Goal: Task Accomplishment & Management: Use online tool/utility

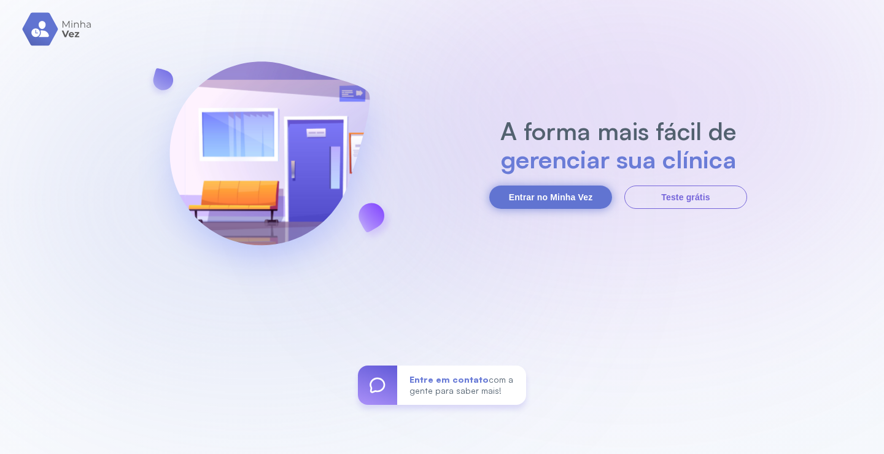
click at [539, 191] on button "Entrar no Minha Vez" at bounding box center [550, 196] width 123 height 23
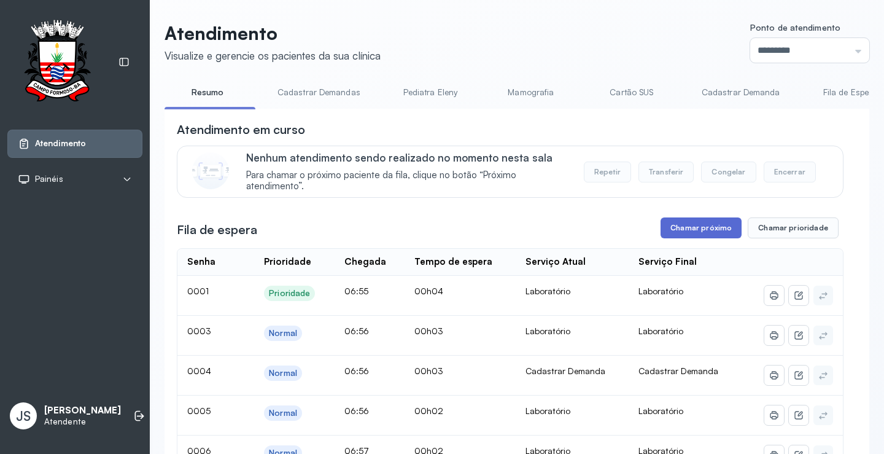
click at [698, 228] on button "Chamar próximo" at bounding box center [700, 227] width 81 height 21
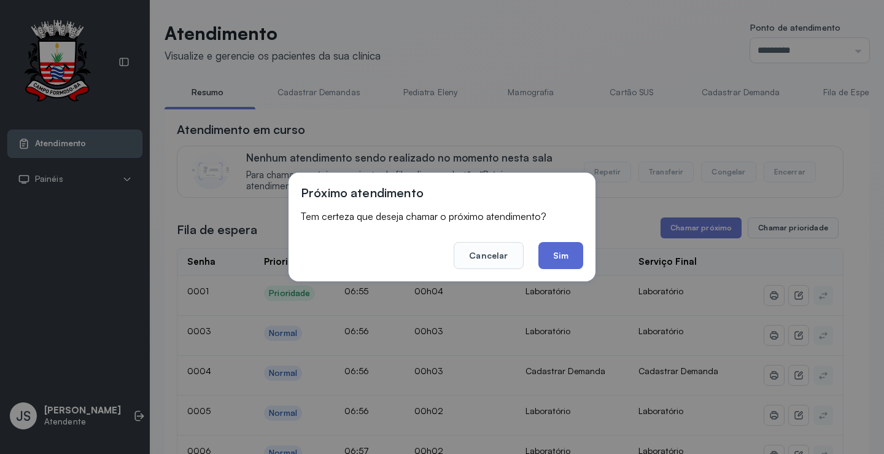
click at [568, 257] on button "Sim" at bounding box center [560, 255] width 45 height 27
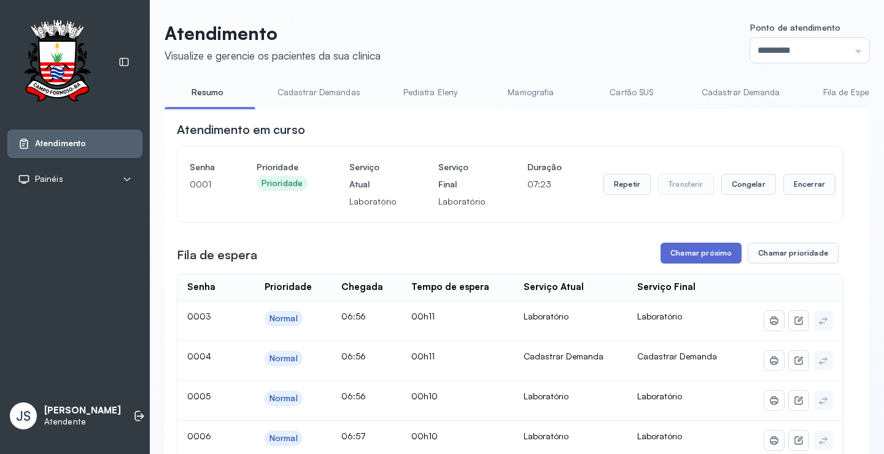
click at [713, 257] on button "Chamar próximo" at bounding box center [700, 252] width 81 height 21
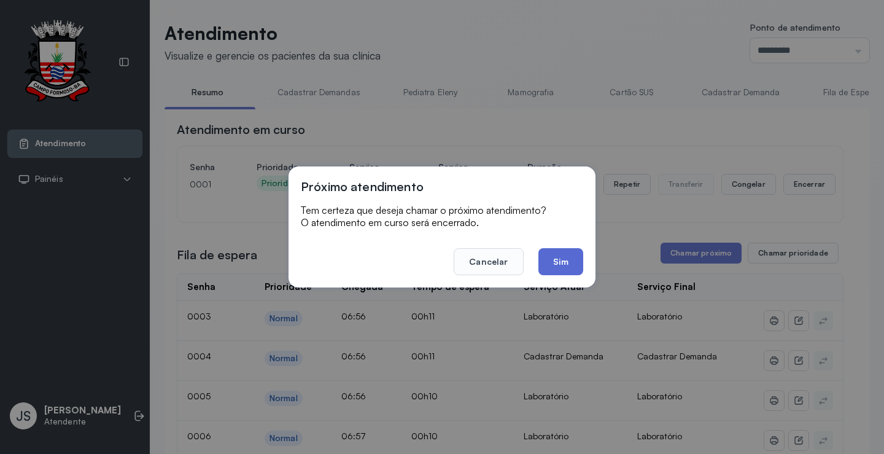
click at [569, 258] on button "Sim" at bounding box center [560, 261] width 45 height 27
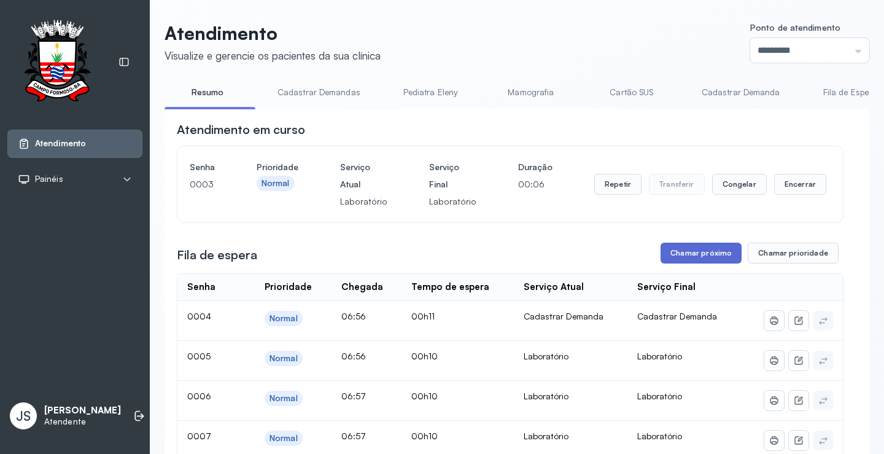
click at [697, 257] on button "Chamar próximo" at bounding box center [700, 252] width 81 height 21
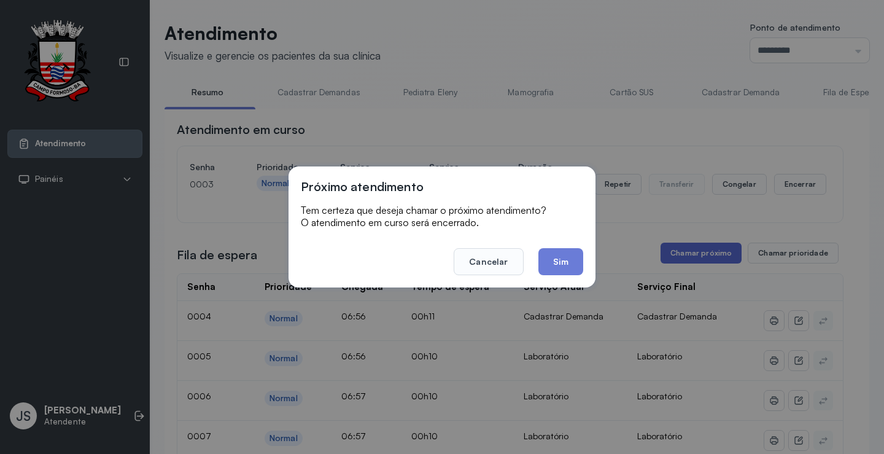
click at [697, 257] on div "Próximo atendimento Tem certeza que deseja chamar o próximo atendimento? O aten…" at bounding box center [442, 227] width 884 height 454
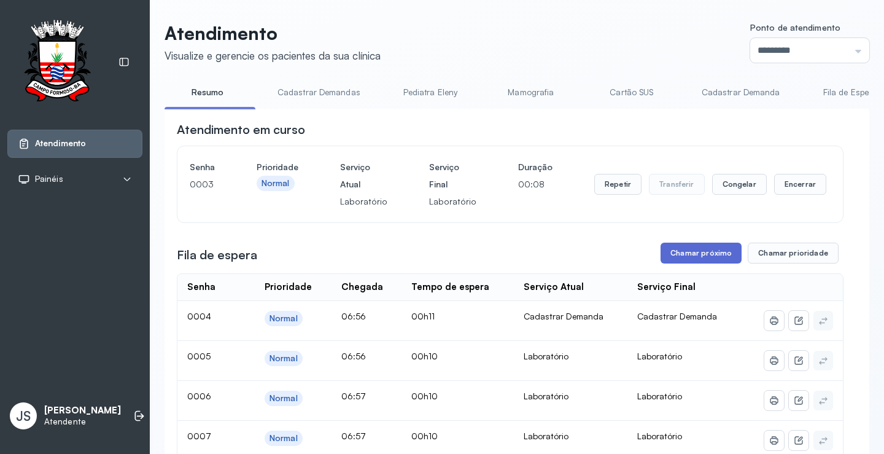
click at [692, 254] on button "Chamar próximo" at bounding box center [700, 252] width 81 height 21
click at [786, 185] on button "Encerrar" at bounding box center [800, 184] width 52 height 21
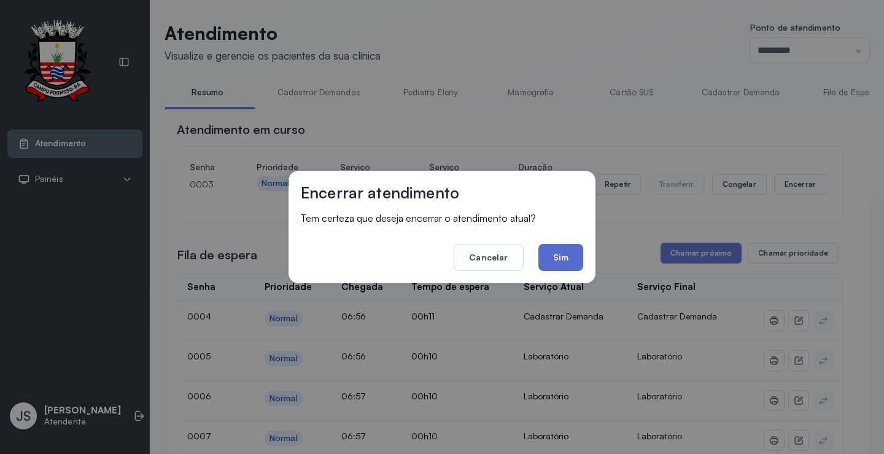
click at [574, 255] on button "Sim" at bounding box center [560, 257] width 45 height 27
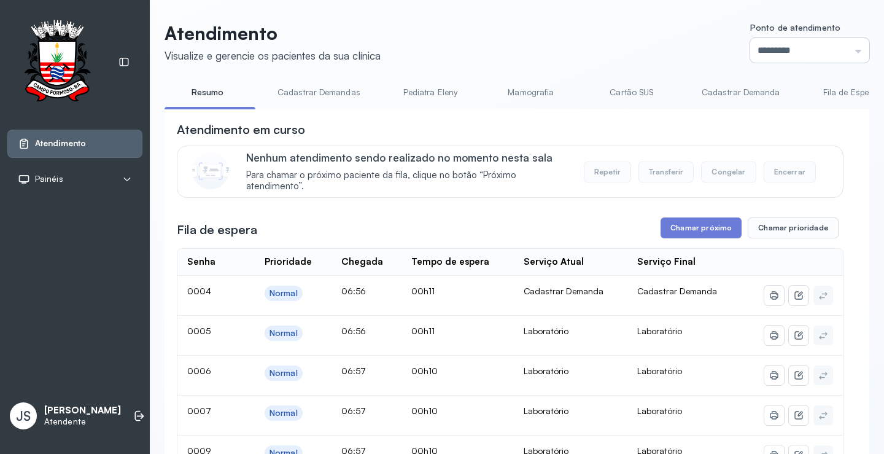
click at [849, 55] on input "*********" at bounding box center [809, 50] width 119 height 25
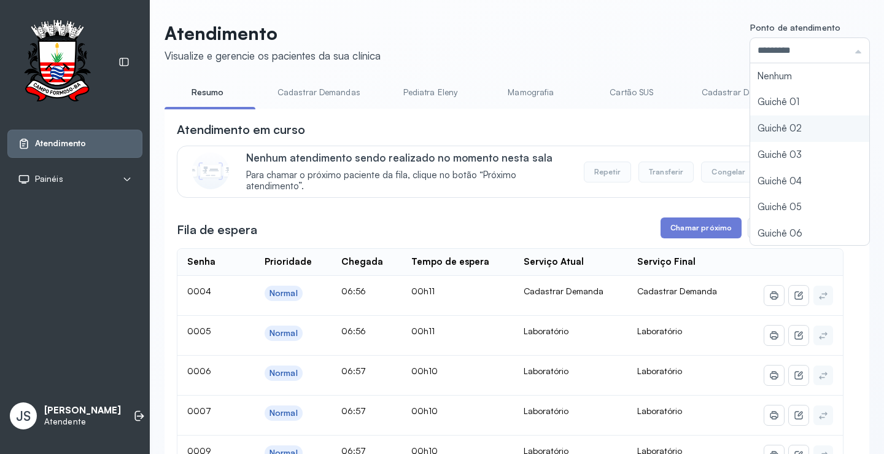
type input "*********"
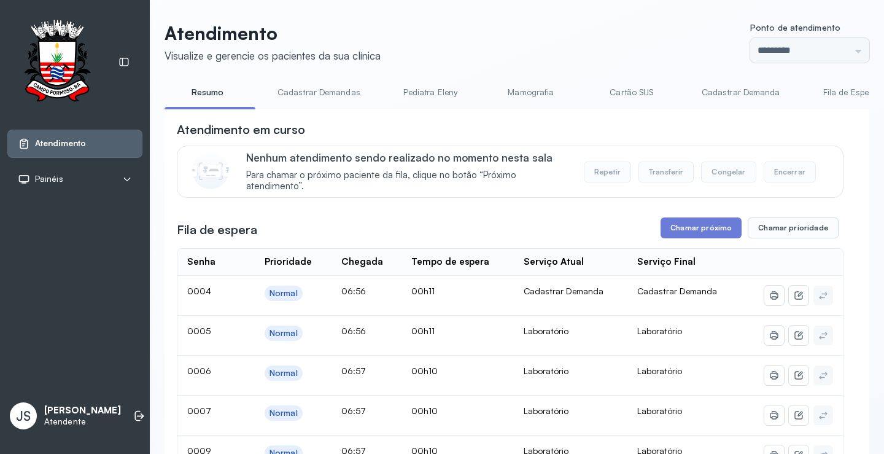
click at [689, 231] on button "Chamar próximo" at bounding box center [700, 227] width 81 height 21
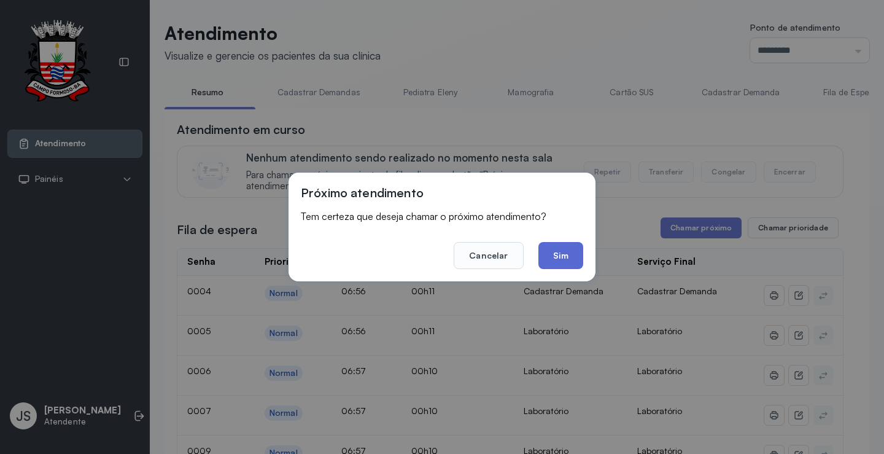
click at [568, 253] on button "Sim" at bounding box center [560, 255] width 45 height 27
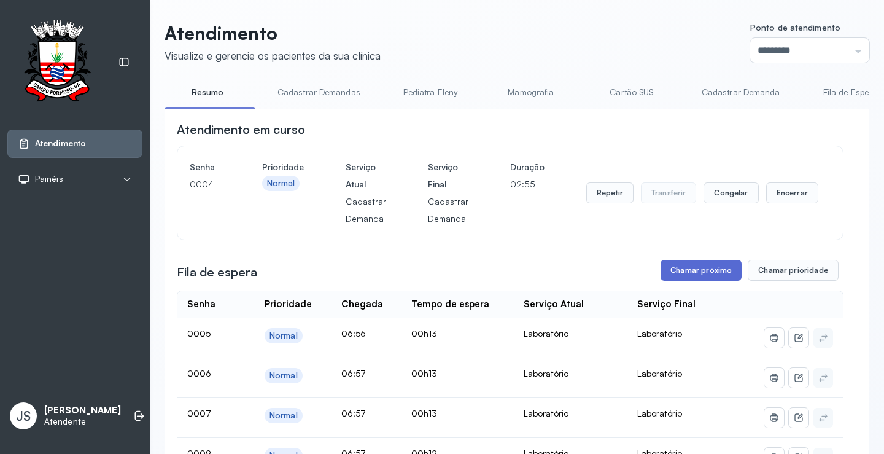
click at [721, 271] on button "Chamar próximo" at bounding box center [700, 270] width 81 height 21
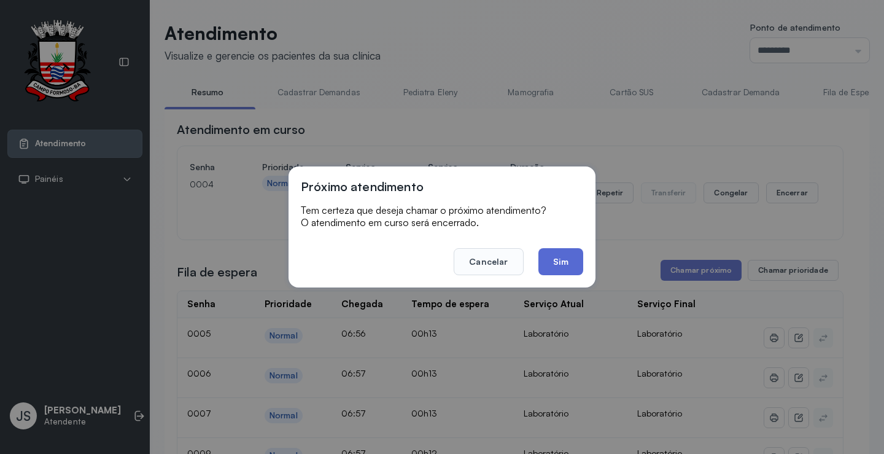
click at [552, 266] on button "Sim" at bounding box center [560, 261] width 45 height 27
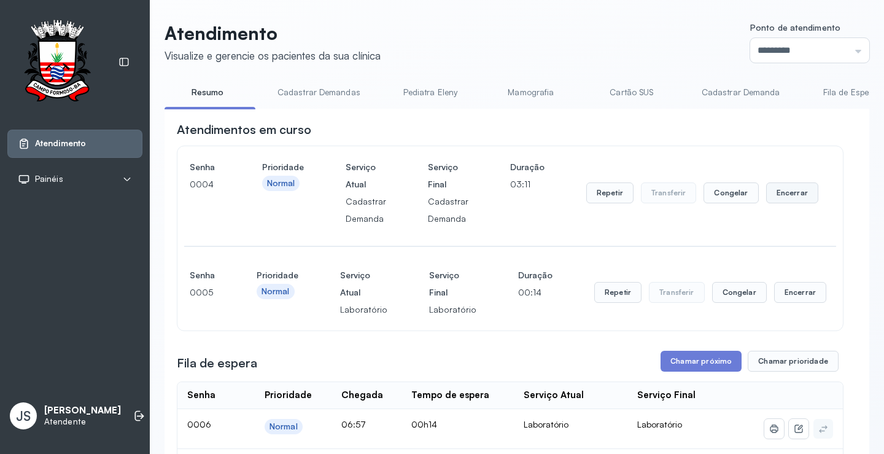
click at [789, 197] on button "Encerrar" at bounding box center [792, 192] width 52 height 21
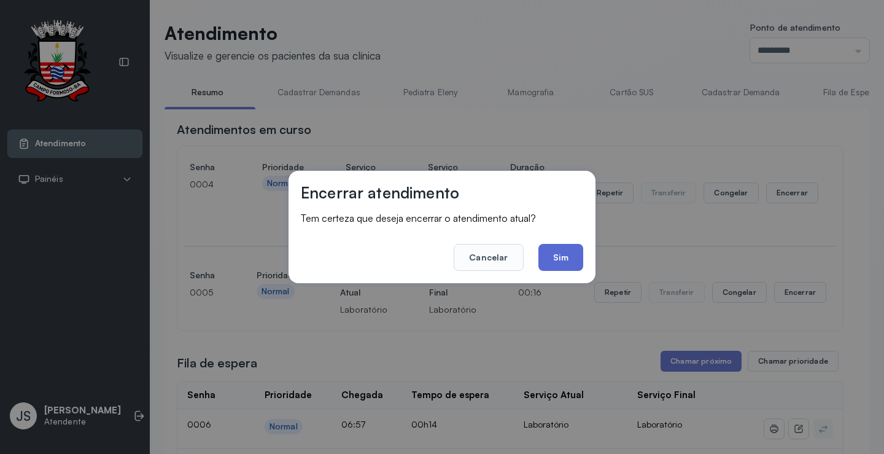
click at [558, 249] on button "Sim" at bounding box center [560, 257] width 45 height 27
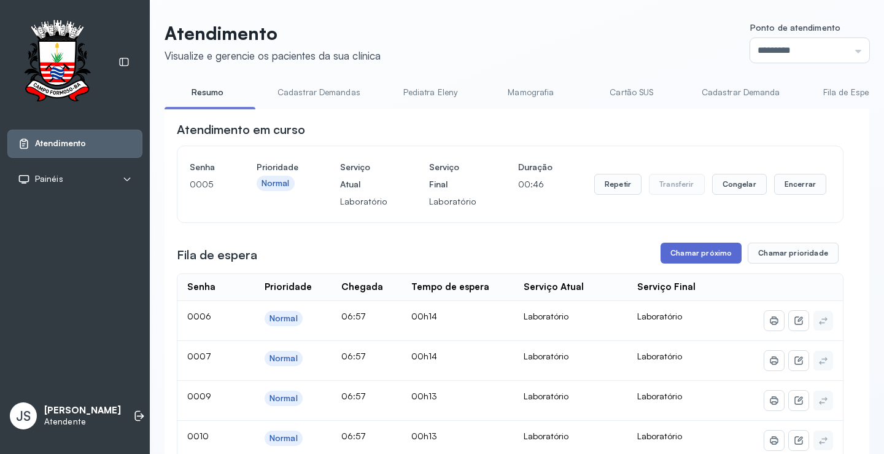
click at [698, 257] on button "Chamar próximo" at bounding box center [700, 252] width 81 height 21
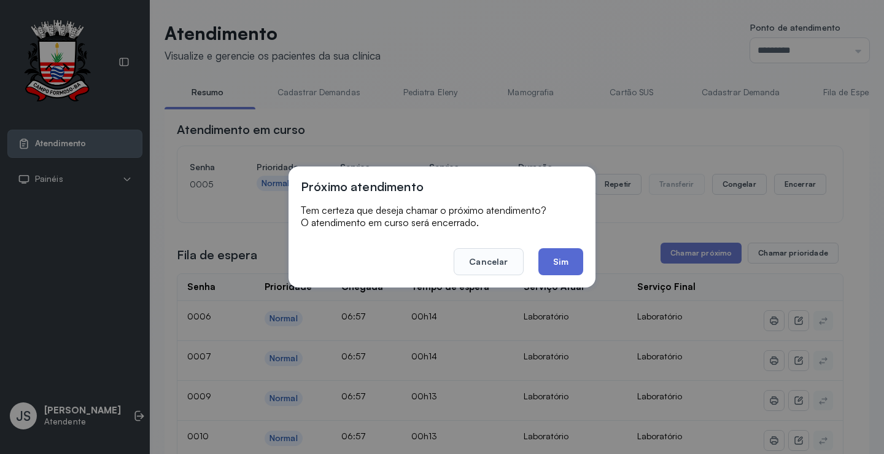
click at [558, 252] on button "Sim" at bounding box center [560, 261] width 45 height 27
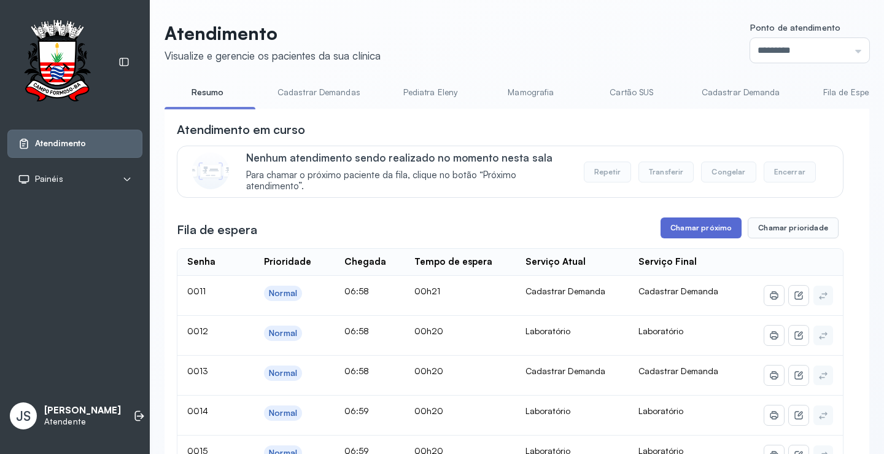
click at [696, 231] on button "Chamar próximo" at bounding box center [700, 227] width 81 height 21
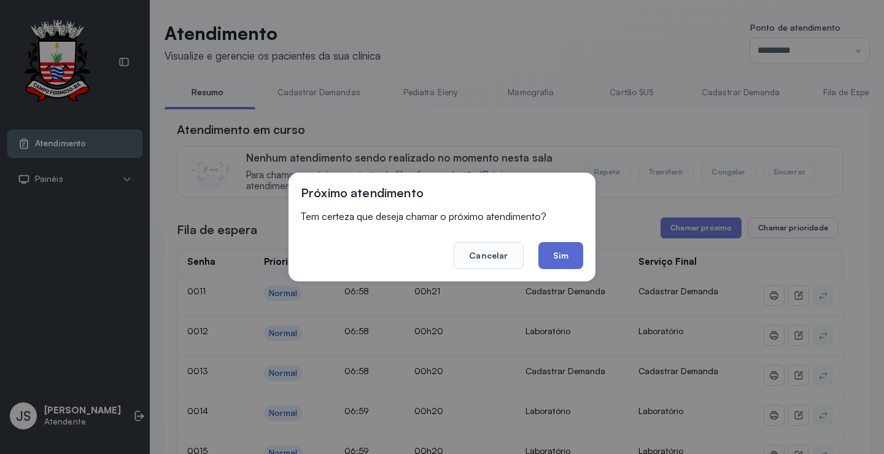
click at [569, 255] on button "Sim" at bounding box center [560, 255] width 45 height 27
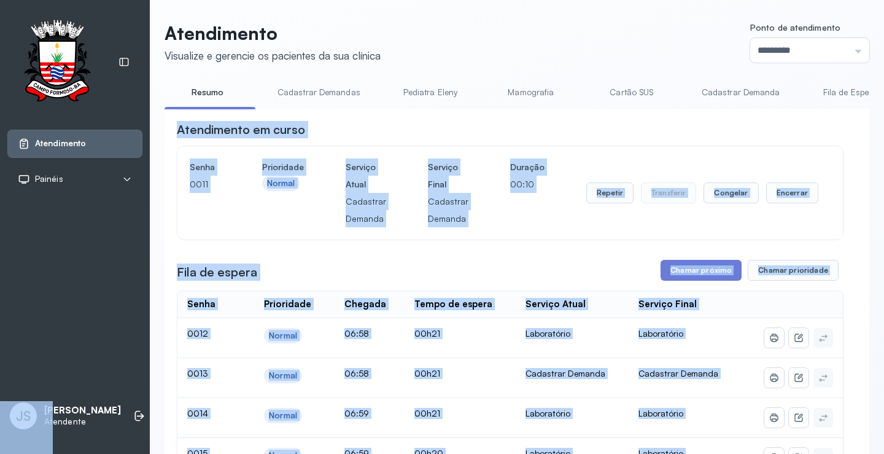
click at [589, 90] on link "Cartão SUS" at bounding box center [632, 92] width 86 height 20
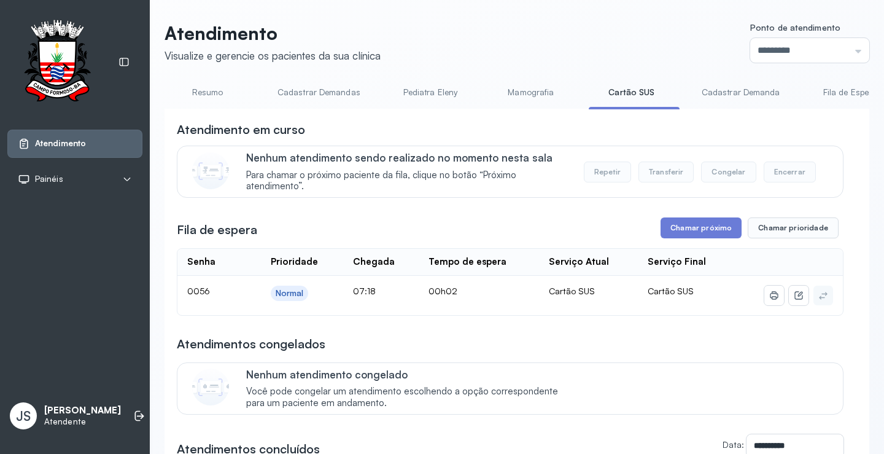
click at [585, 23] on header "Atendimento Visualize e gerencie os pacientes da sua clínica Ponto de atendimen…" at bounding box center [516, 42] width 704 height 41
click at [201, 87] on link "Resumo" at bounding box center [207, 92] width 86 height 20
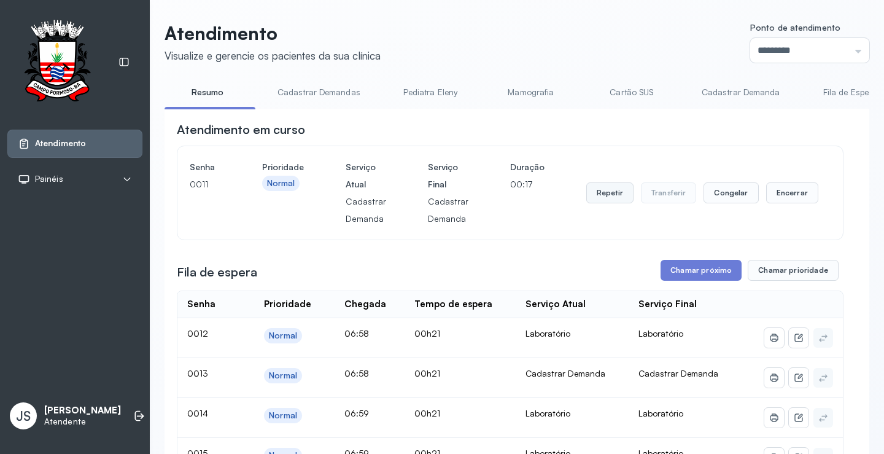
click at [602, 199] on button "Repetir" at bounding box center [609, 192] width 47 height 21
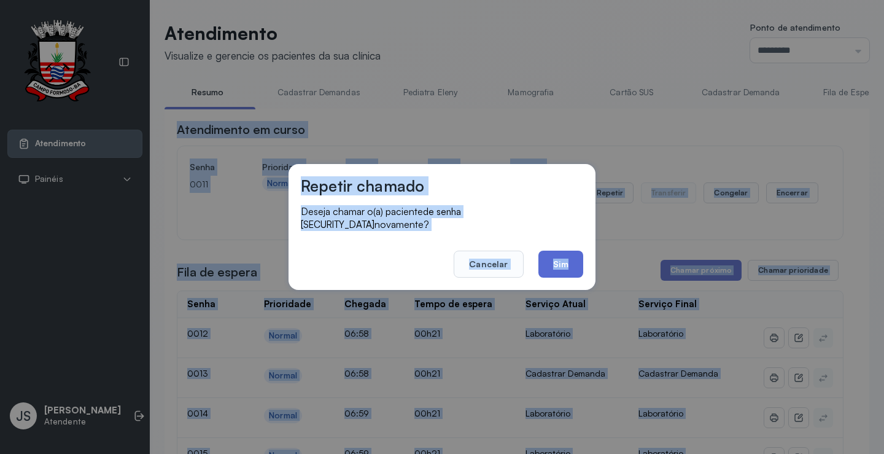
click at [558, 257] on button "Sim" at bounding box center [560, 263] width 45 height 27
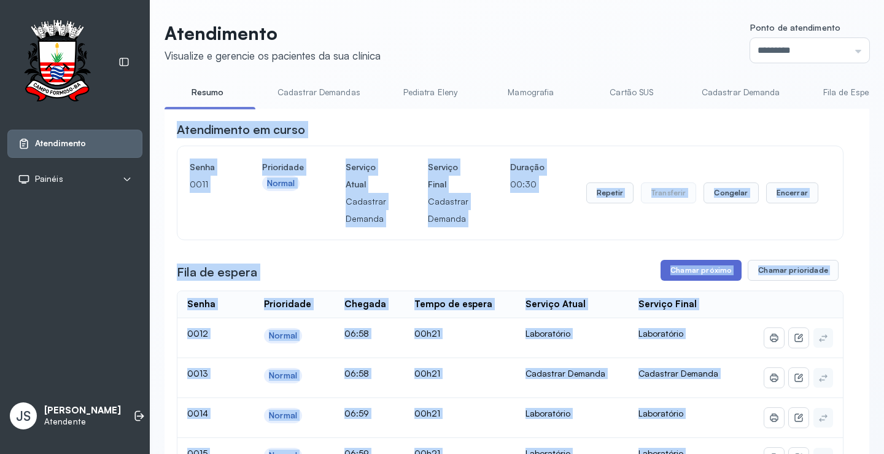
click at [706, 272] on button "Chamar próximo" at bounding box center [700, 270] width 81 height 21
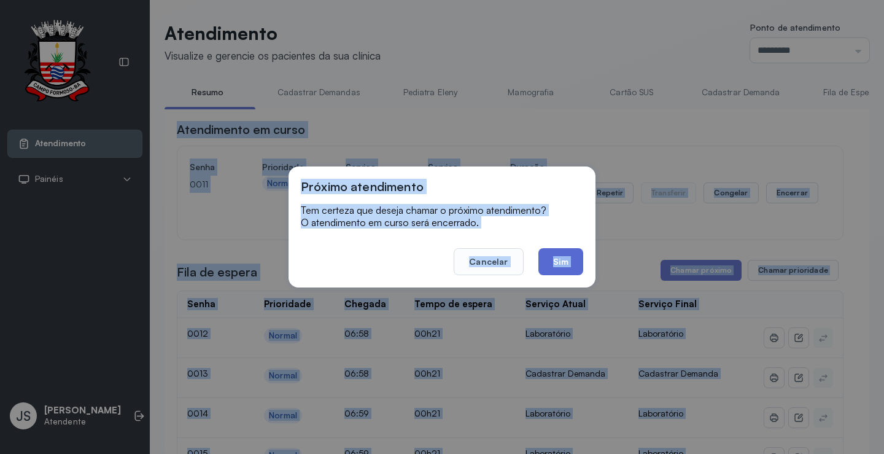
click at [577, 261] on button "Sim" at bounding box center [560, 261] width 45 height 27
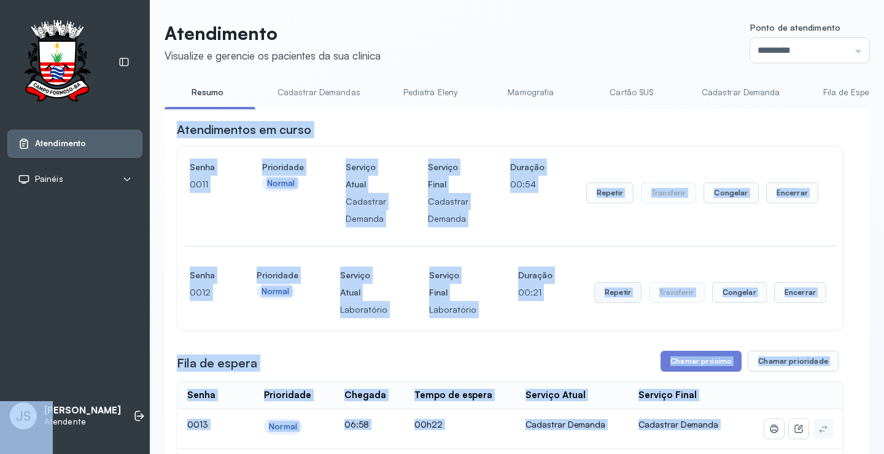
click at [610, 203] on button "Repetir" at bounding box center [609, 192] width 47 height 21
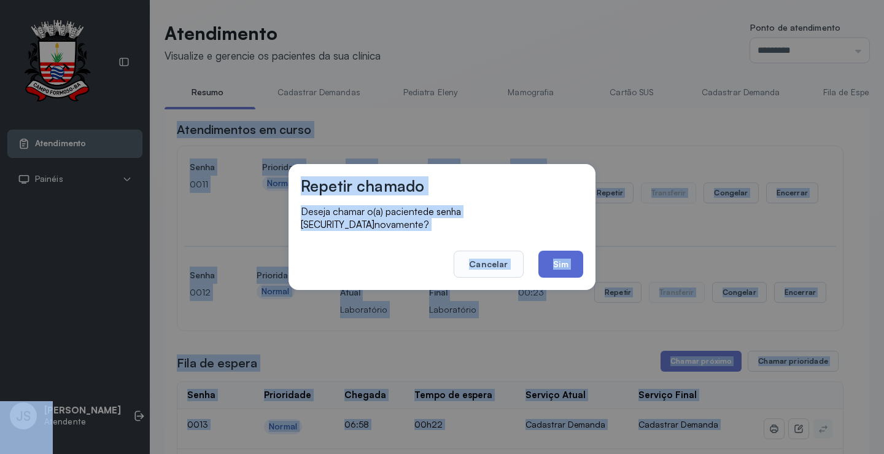
click at [552, 257] on button "Sim" at bounding box center [560, 263] width 45 height 27
click at [552, 257] on div "Senha [SECURITY_DATA] Prioridade Normal Serviço Atual Cadastrar Demanda Serviço…" at bounding box center [510, 237] width 666 height 185
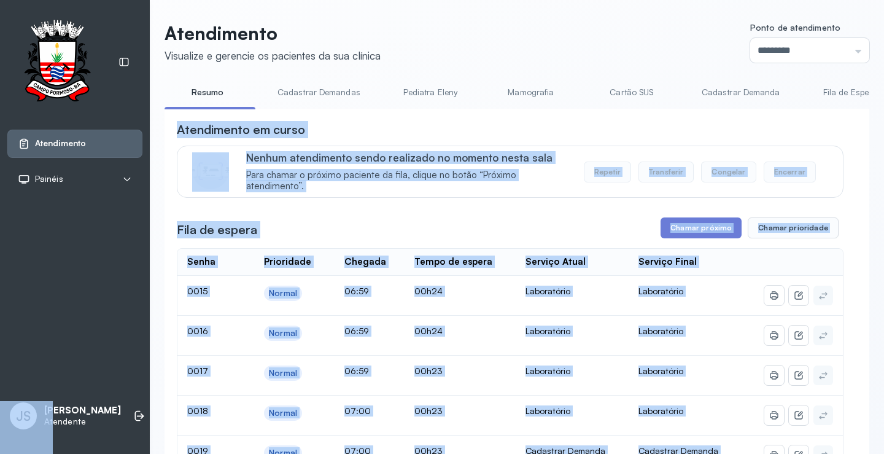
click at [812, 130] on div "Atendimento em curso" at bounding box center [510, 129] width 666 height 17
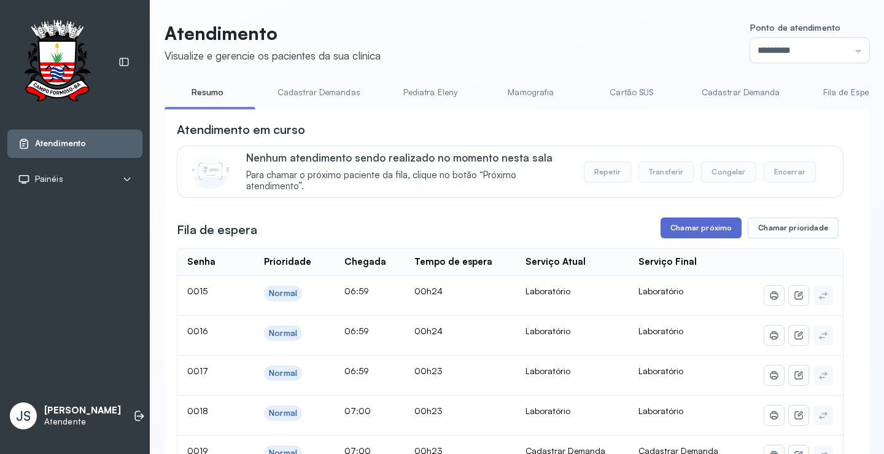
click at [709, 230] on button "Chamar próximo" at bounding box center [700, 227] width 81 height 21
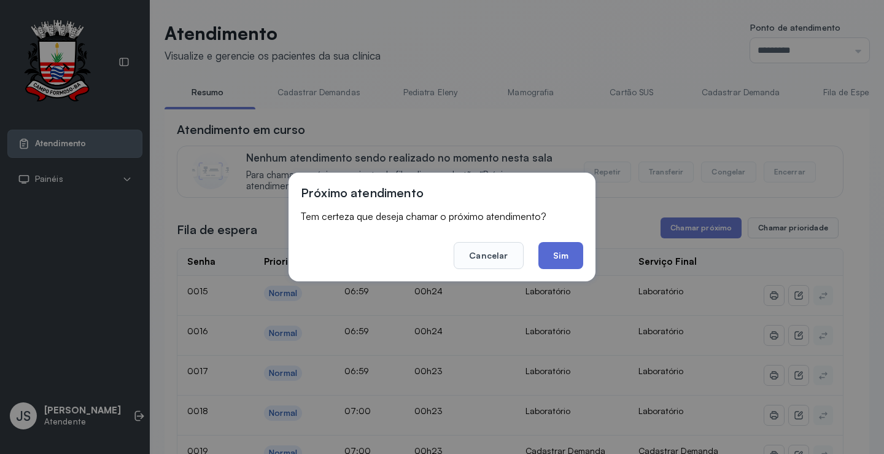
click at [555, 255] on button "Sim" at bounding box center [560, 255] width 45 height 27
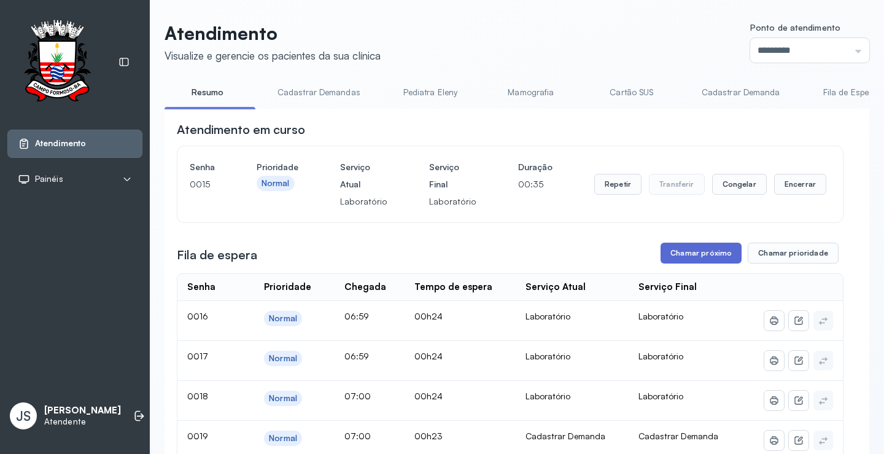
click at [689, 253] on button "Chamar próximo" at bounding box center [700, 252] width 81 height 21
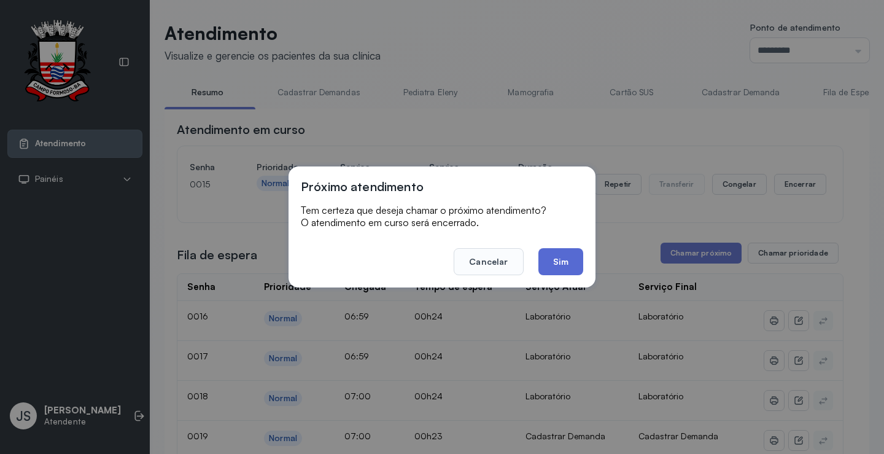
click at [570, 263] on button "Sim" at bounding box center [560, 261] width 45 height 27
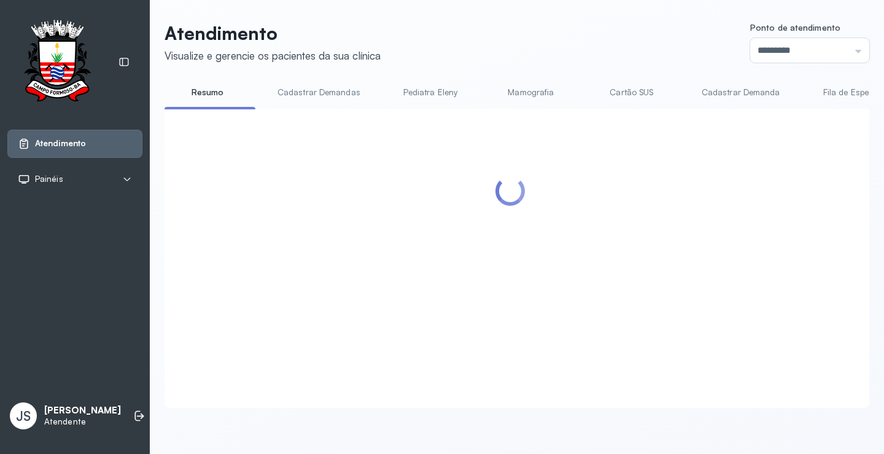
click at [706, 232] on div at bounding box center [510, 243] width 666 height 245
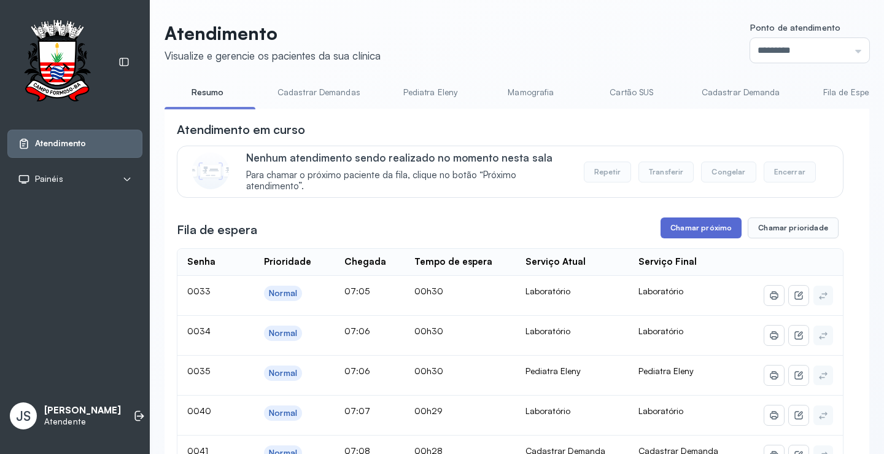
click at [705, 232] on button "Chamar próximo" at bounding box center [700, 227] width 81 height 21
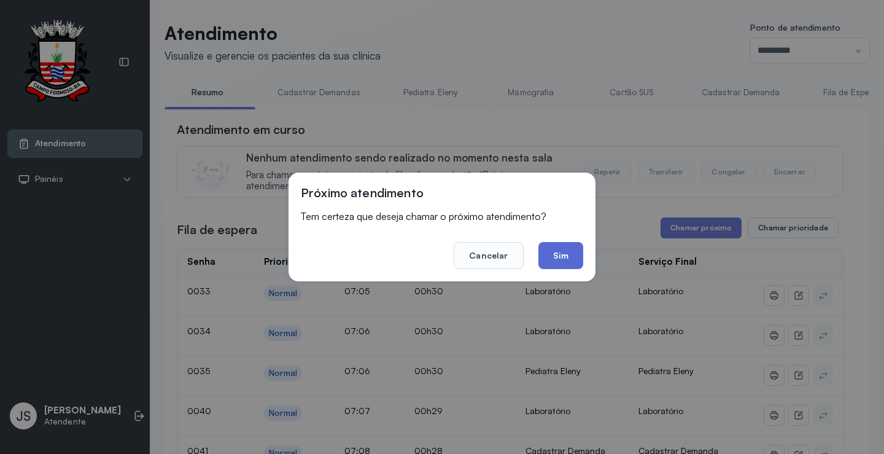
click at [560, 253] on button "Sim" at bounding box center [560, 255] width 45 height 27
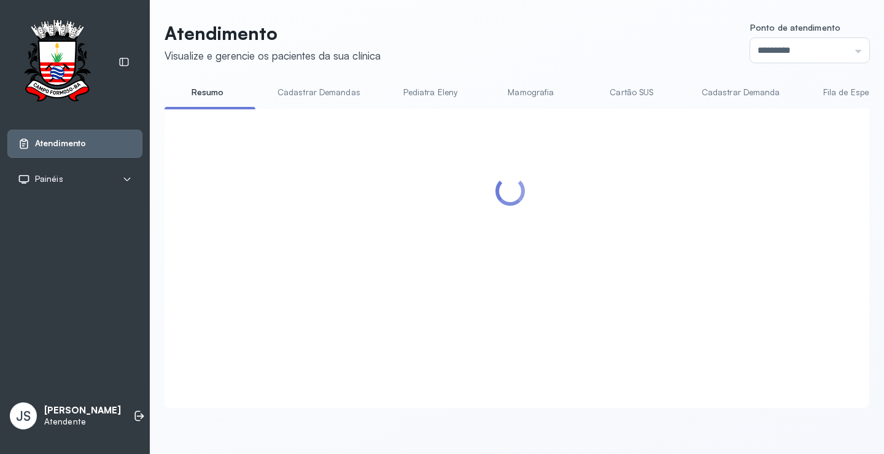
click at [697, 228] on div at bounding box center [510, 243] width 666 height 245
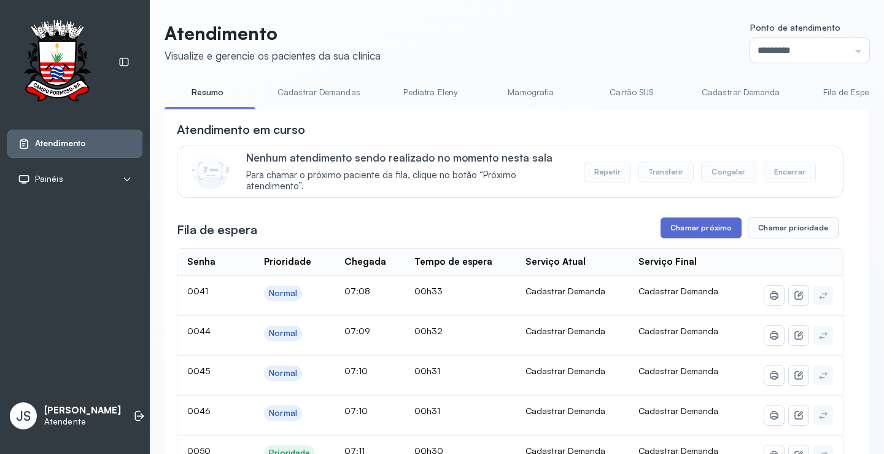
click at [689, 227] on button "Chamar próximo" at bounding box center [700, 227] width 81 height 21
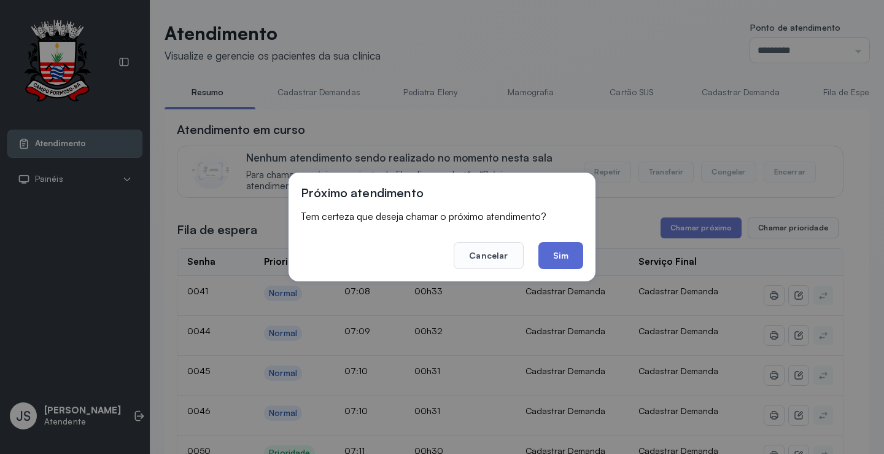
click at [568, 248] on button "Sim" at bounding box center [560, 255] width 45 height 27
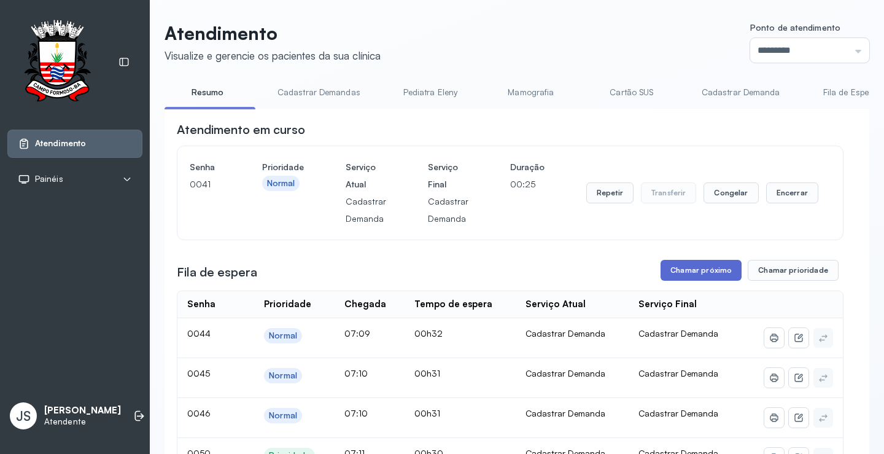
click at [698, 273] on button "Chamar próximo" at bounding box center [700, 270] width 81 height 21
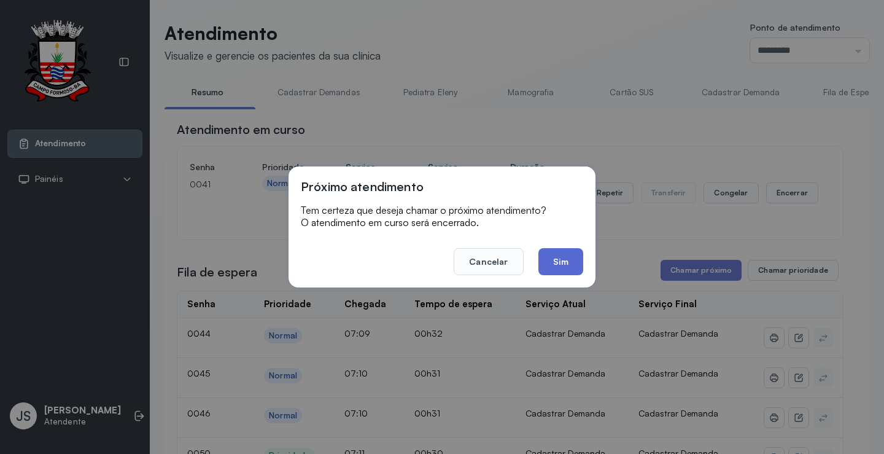
click at [562, 261] on button "Sim" at bounding box center [560, 261] width 45 height 27
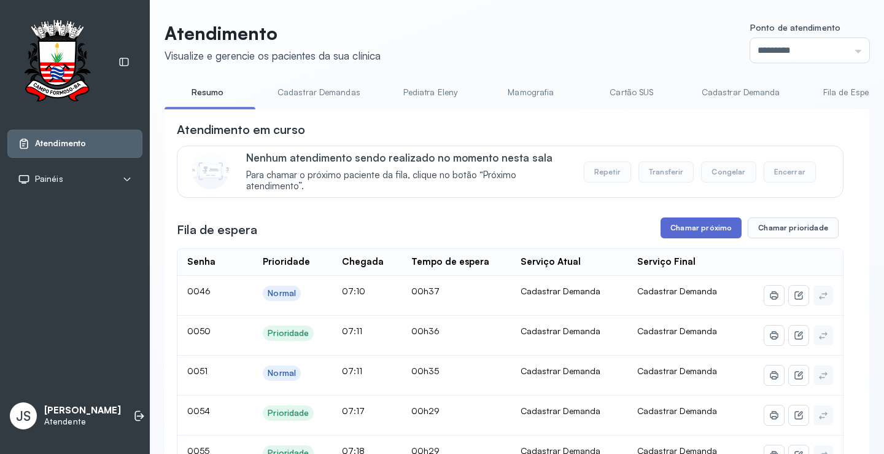
click at [697, 235] on button "Chamar próximo" at bounding box center [700, 227] width 81 height 21
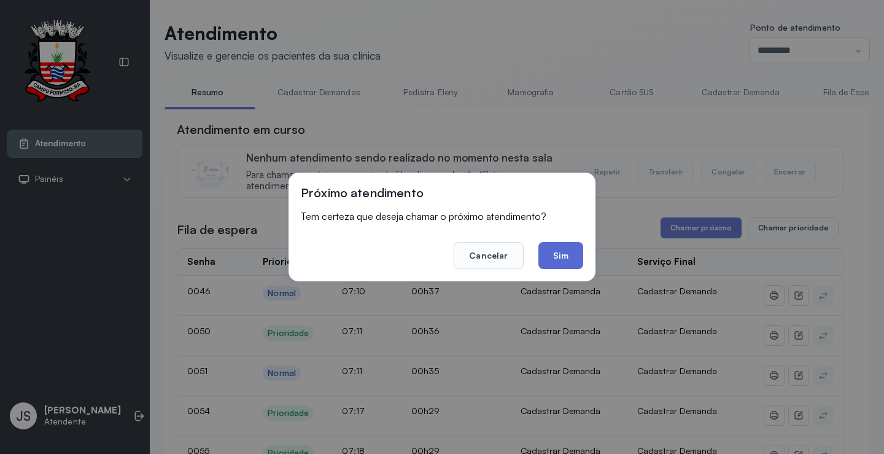
click at [552, 253] on button "Sim" at bounding box center [560, 255] width 45 height 27
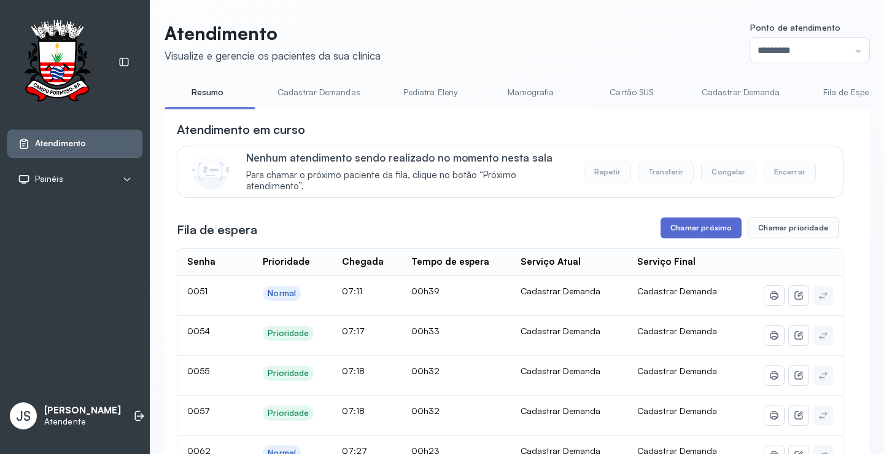
click at [701, 231] on button "Chamar próximo" at bounding box center [700, 227] width 81 height 21
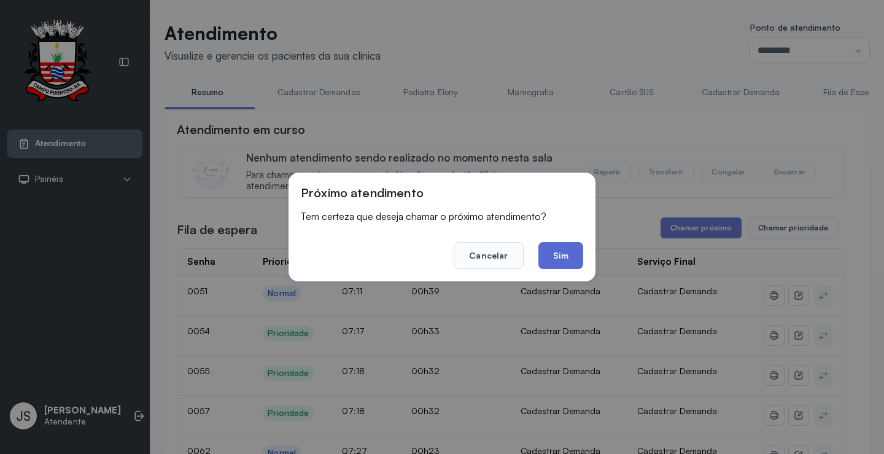
click at [581, 252] on button "Sim" at bounding box center [560, 255] width 45 height 27
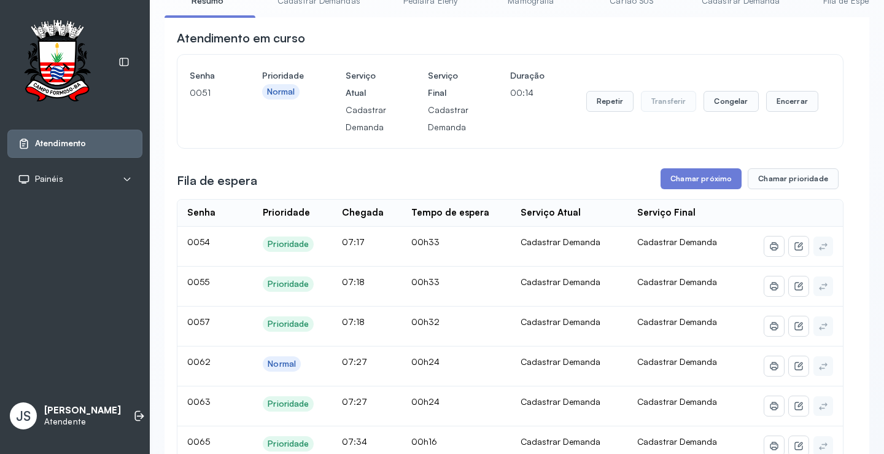
scroll to position [61, 0]
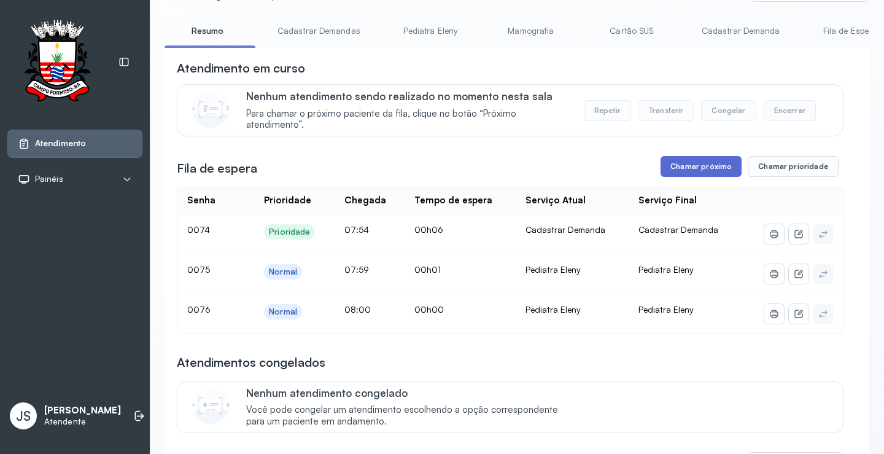
click at [717, 172] on button "Chamar próximo" at bounding box center [700, 166] width 81 height 21
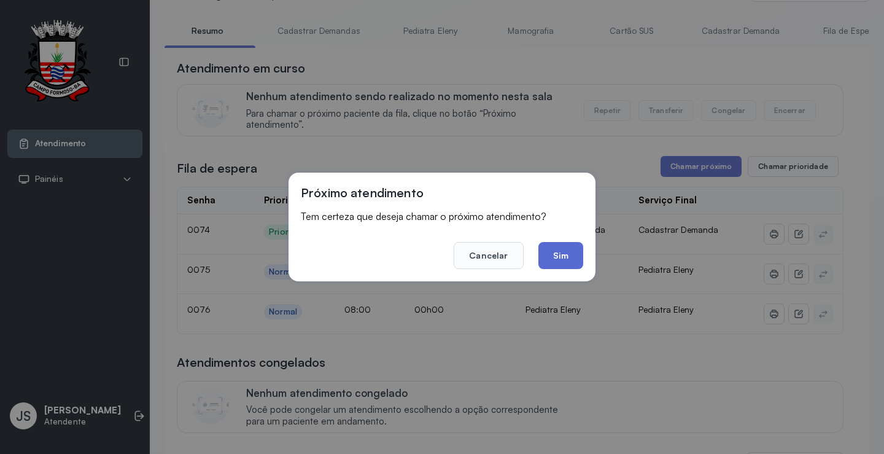
click at [566, 255] on button "Sim" at bounding box center [560, 255] width 45 height 27
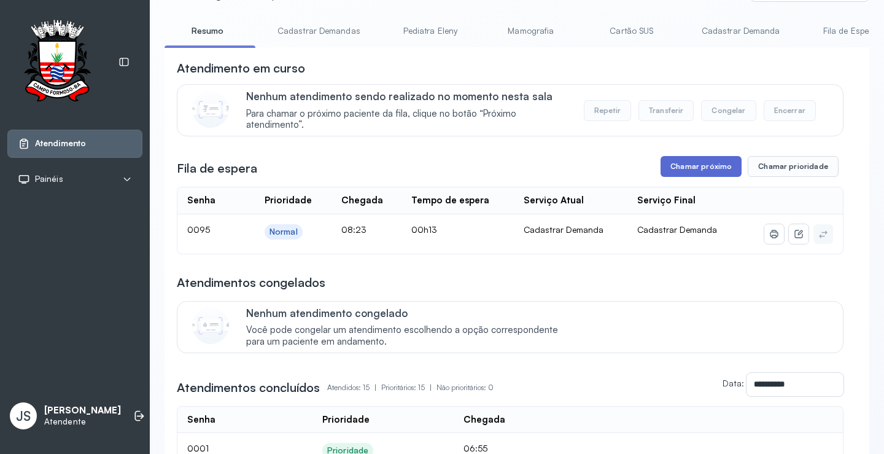
click at [709, 169] on button "Chamar próximo" at bounding box center [700, 166] width 81 height 21
click at [681, 165] on button "Chamar próximo" at bounding box center [700, 166] width 81 height 21
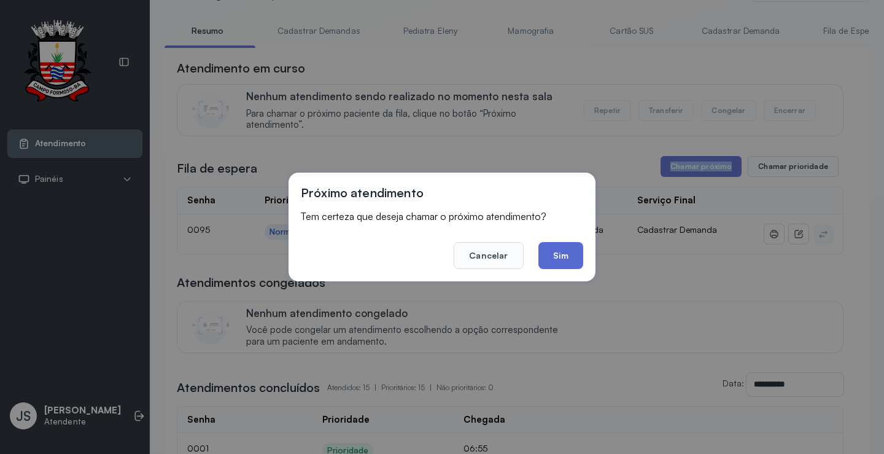
click at [569, 250] on button "Sim" at bounding box center [560, 255] width 45 height 27
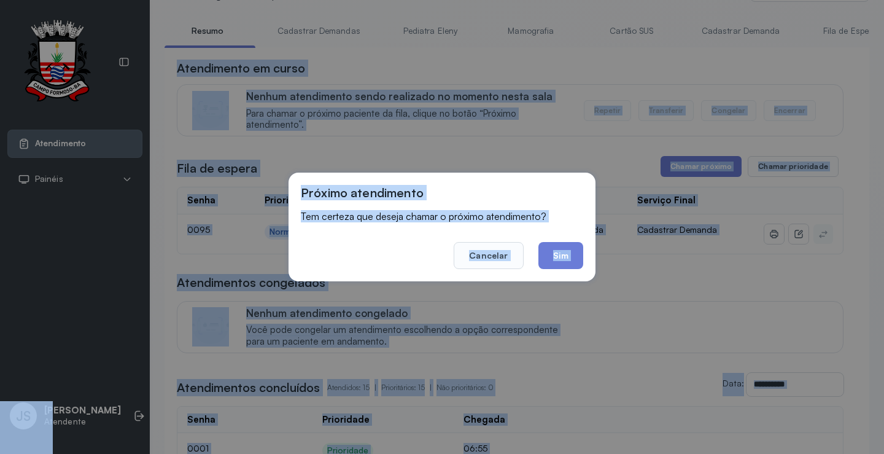
drag, startPoint x: 569, startPoint y: 250, endPoint x: 638, endPoint y: 257, distance: 69.7
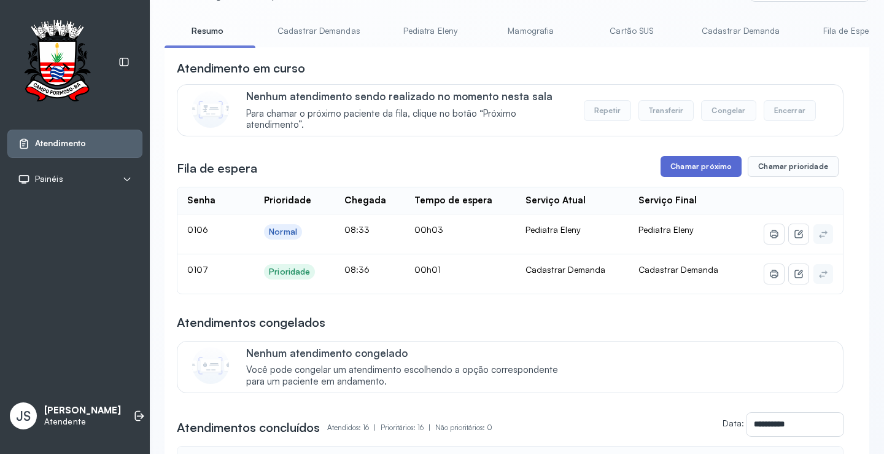
click at [695, 166] on button "Chamar próximo" at bounding box center [700, 166] width 81 height 21
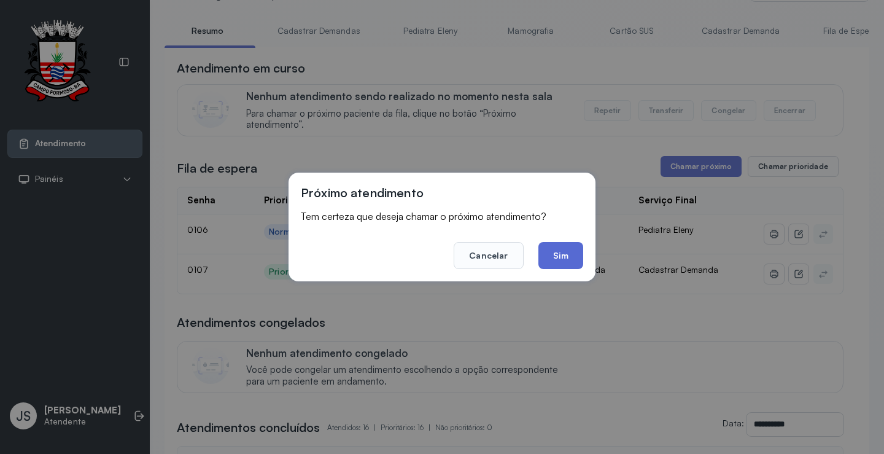
click at [560, 242] on button "Sim" at bounding box center [560, 255] width 45 height 27
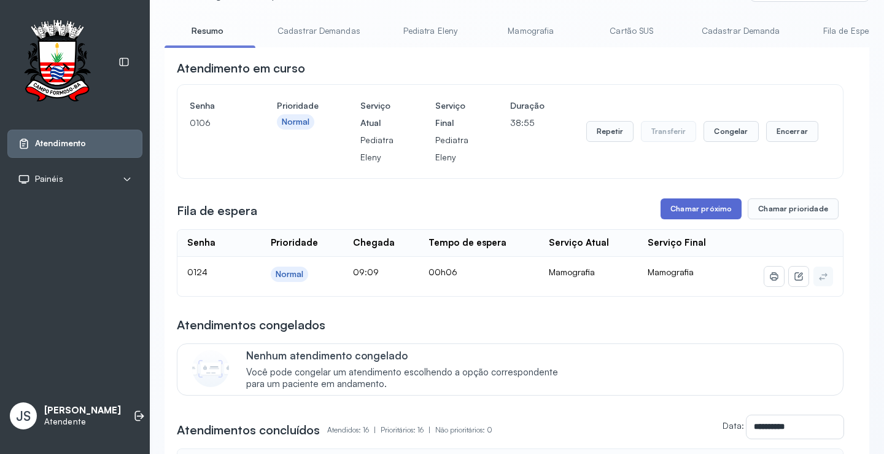
click at [702, 208] on button "Chamar próximo" at bounding box center [700, 208] width 81 height 21
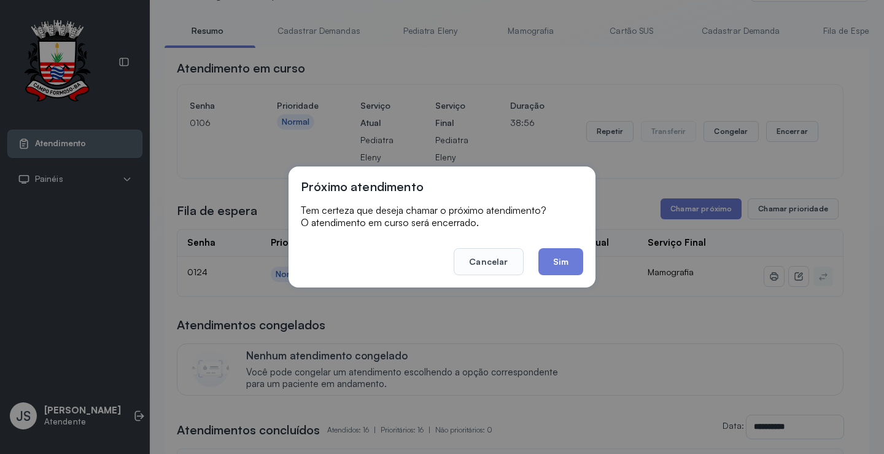
drag, startPoint x: 562, startPoint y: 259, endPoint x: 572, endPoint y: 257, distance: 10.1
click at [568, 259] on button "Sim" at bounding box center [560, 261] width 45 height 27
